Goal: Transaction & Acquisition: Purchase product/service

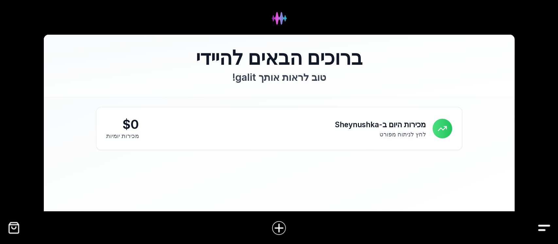
click at [541, 225] on img "Drawer" at bounding box center [544, 227] width 15 height 15
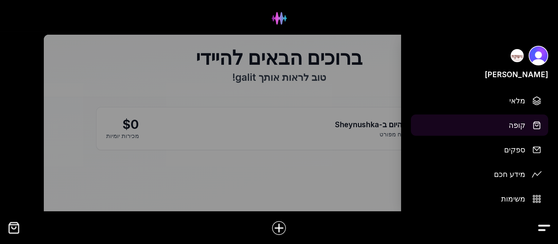
click at [526, 122] on button "קופה" at bounding box center [479, 124] width 137 height 21
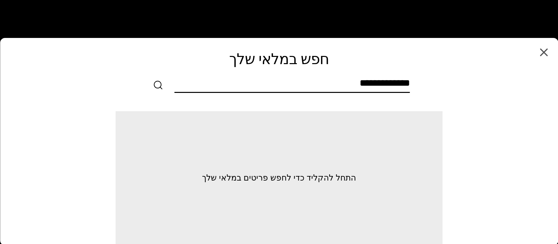
click at [405, 79] on input "text" at bounding box center [292, 84] width 235 height 15
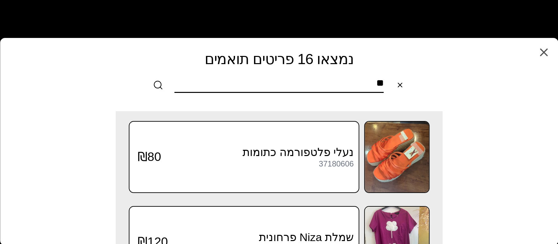
type input "*"
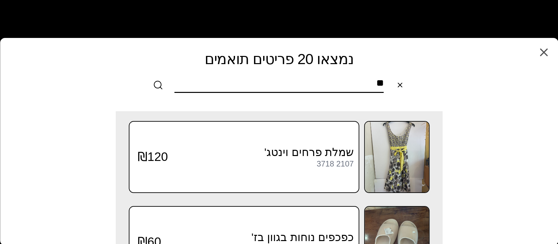
type input "*"
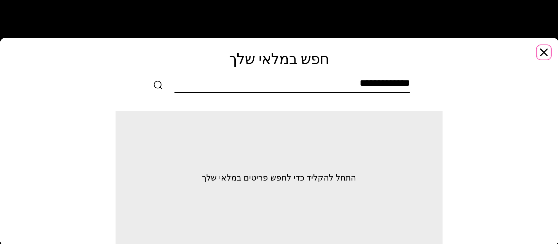
click at [541, 55] on icon "button" at bounding box center [543, 52] width 7 height 7
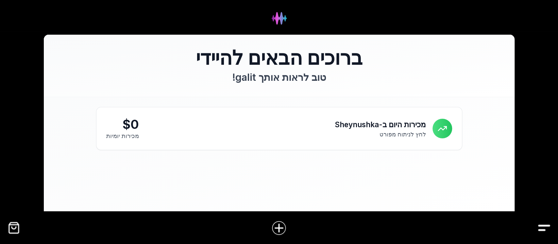
click at [541, 228] on img "Drawer" at bounding box center [544, 227] width 15 height 15
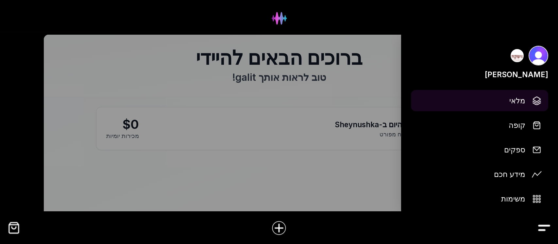
click at [519, 102] on span "מלאי" at bounding box center [517, 100] width 16 height 11
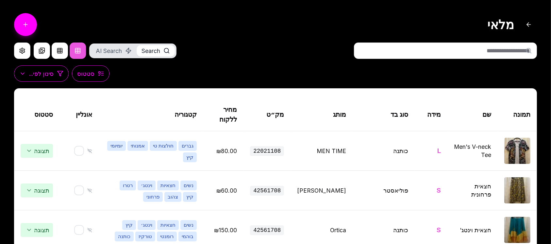
click at [519, 56] on input "text" at bounding box center [445, 51] width 183 height 16
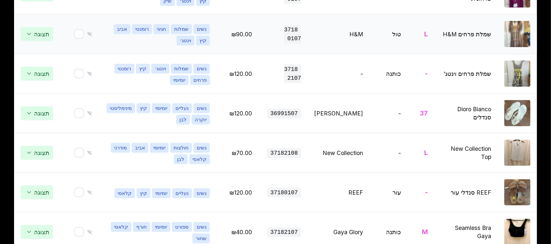
scroll to position [262, 0]
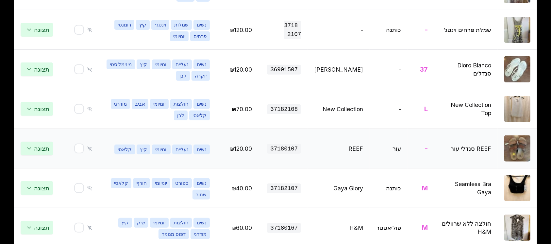
type input "****"
click at [515, 154] on img at bounding box center [518, 148] width 26 height 26
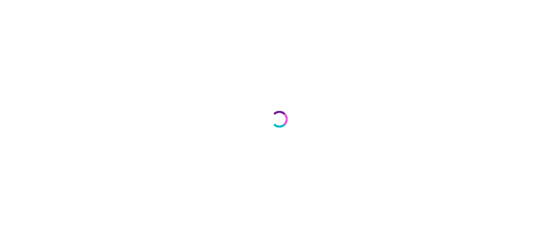
select select "***"
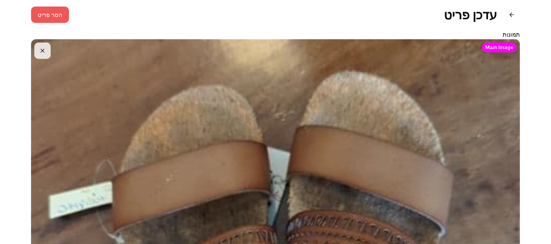
click at [52, 15] on button "הסר פריט" at bounding box center [50, 15] width 38 height 16
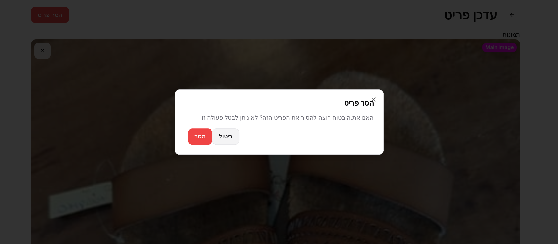
click at [227, 139] on button "ביטול" at bounding box center [225, 136] width 27 height 16
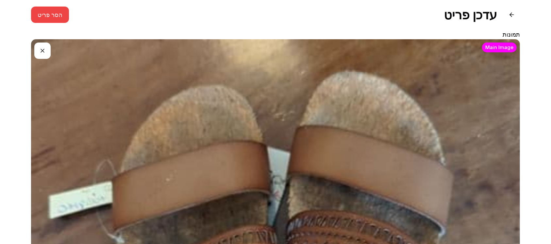
click at [41, 48] on button "button" at bounding box center [42, 51] width 16 height 16
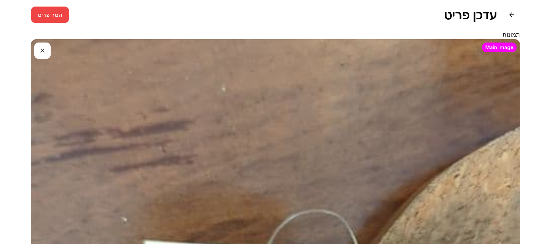
click at [40, 55] on button "button" at bounding box center [42, 51] width 16 height 16
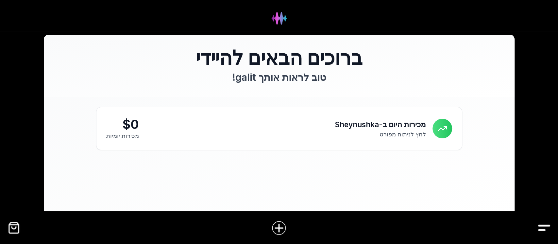
click at [541, 226] on img "Drawer" at bounding box center [544, 227] width 15 height 15
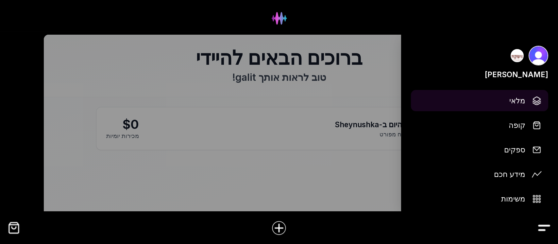
click at [526, 101] on link "מלאי" at bounding box center [479, 100] width 137 height 21
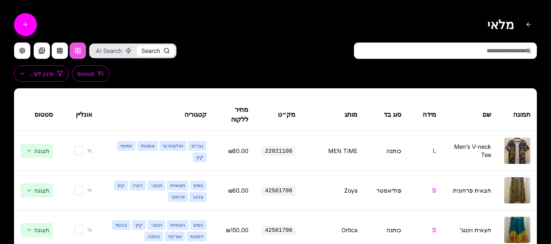
click at [527, 51] on icon at bounding box center [529, 50] width 7 height 7
click at [529, 51] on icon at bounding box center [529, 50] width 7 height 7
click at [527, 49] on circle at bounding box center [529, 50] width 4 height 4
click at [502, 52] on input "text" at bounding box center [445, 51] width 183 height 16
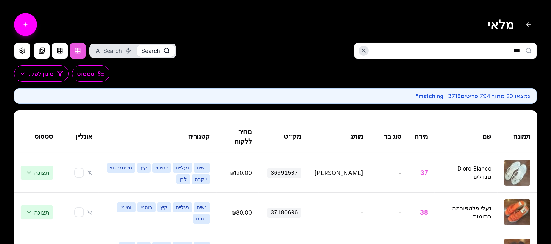
type input "****"
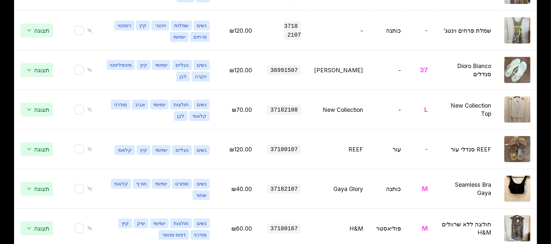
scroll to position [262, 0]
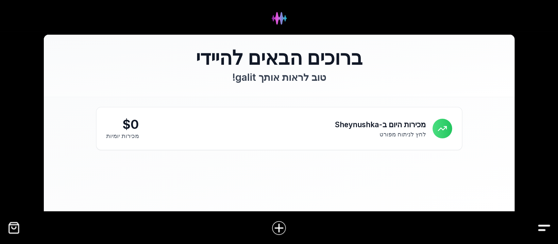
click at [547, 228] on img "Drawer" at bounding box center [544, 227] width 15 height 15
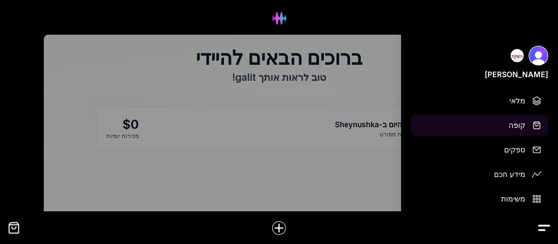
click at [521, 126] on span "קופה" at bounding box center [517, 124] width 17 height 11
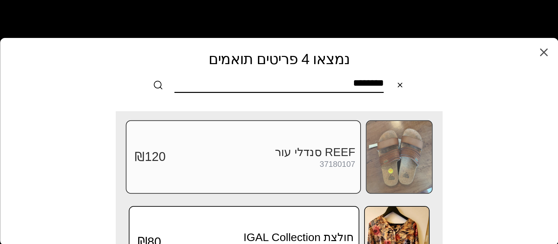
type input "********"
click at [392, 156] on img at bounding box center [399, 157] width 65 height 72
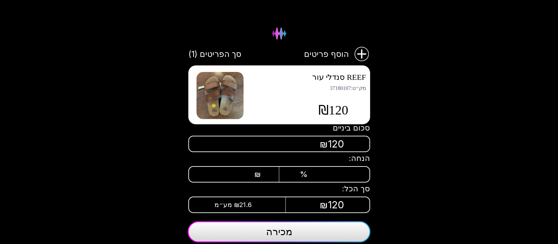
click at [313, 141] on div "₪120" at bounding box center [279, 144] width 182 height 16
click at [345, 138] on div "₪120" at bounding box center [279, 144] width 182 height 16
click at [268, 171] on div "₪" at bounding box center [240, 174] width 77 height 9
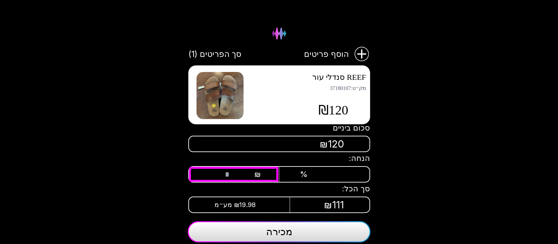
type input "**"
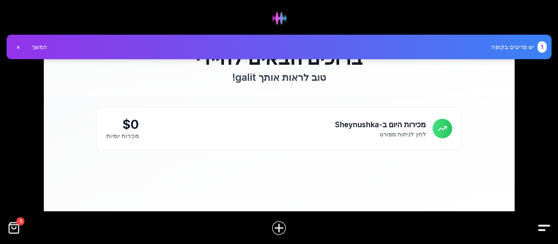
click at [542, 227] on img "Drawer" at bounding box center [544, 227] width 15 height 15
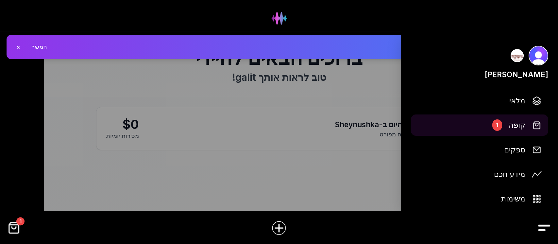
click at [519, 124] on span "קופה" at bounding box center [517, 124] width 17 height 11
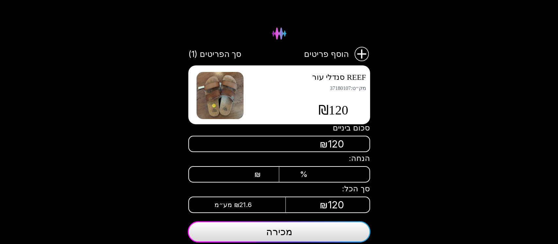
click at [315, 140] on div "₪120" at bounding box center [279, 144] width 182 height 16
click at [347, 142] on div "₪120" at bounding box center [279, 144] width 182 height 16
click at [351, 108] on div "₪120" at bounding box center [333, 110] width 65 height 16
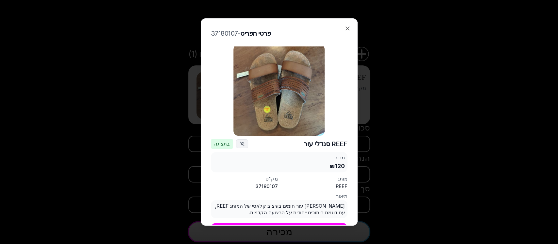
scroll to position [4, 0]
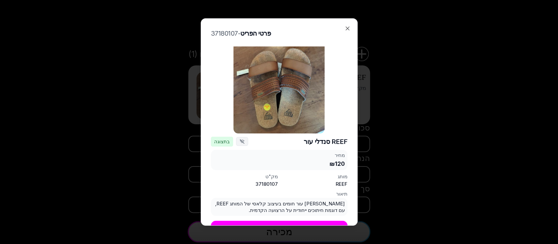
click at [345, 157] on div "מחיר ₪120" at bounding box center [279, 160] width 137 height 21
click at [324, 160] on div "₪120" at bounding box center [279, 164] width 132 height 8
click at [330, 160] on div "₪120" at bounding box center [279, 164] width 132 height 8
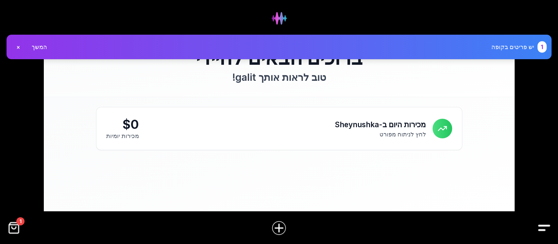
click at [543, 225] on img "Drawer" at bounding box center [544, 227] width 15 height 15
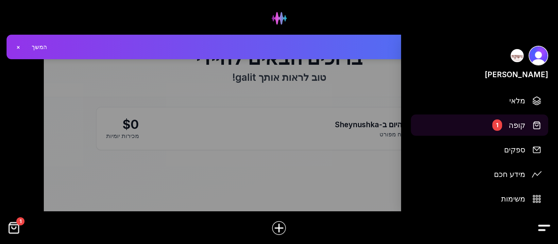
click at [525, 127] on span "קופה" at bounding box center [517, 124] width 17 height 11
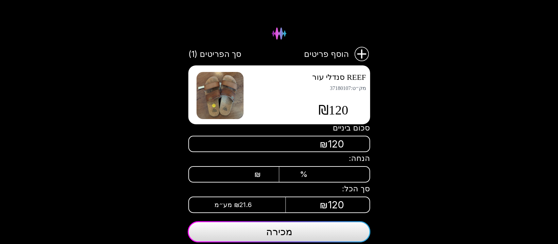
click at [266, 170] on div "₪" at bounding box center [240, 174] width 77 height 9
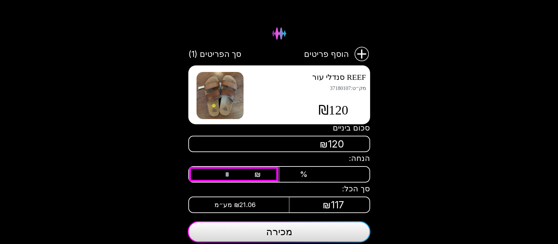
type input "**"
click at [283, 230] on span "מכירה" at bounding box center [279, 232] width 26 height 12
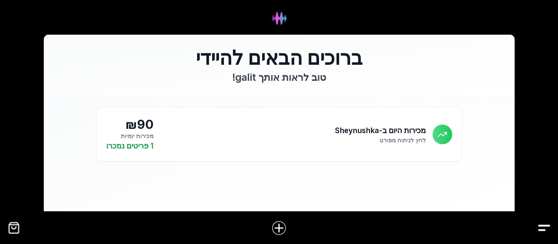
click at [547, 227] on img "Drawer" at bounding box center [544, 227] width 15 height 15
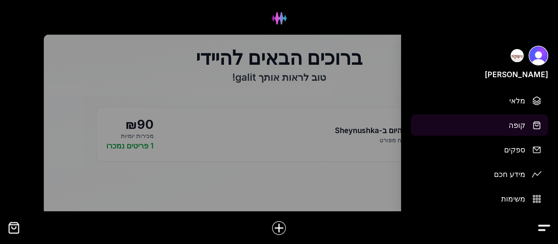
click at [514, 124] on span "קופה" at bounding box center [517, 124] width 17 height 11
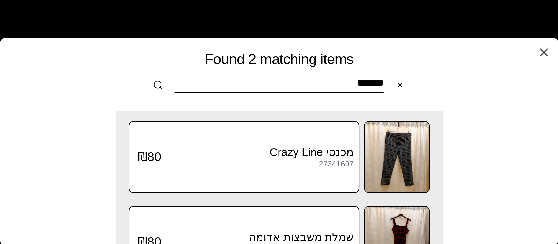
type input "********"
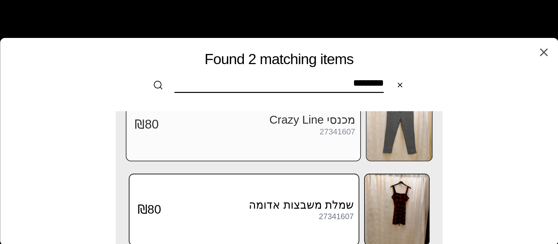
scroll to position [43, 0]
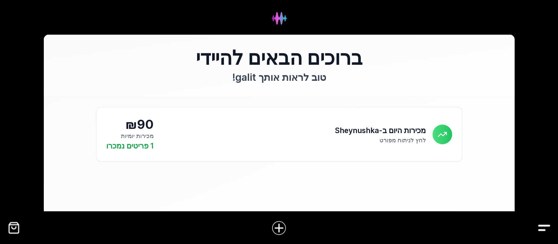
click at [544, 227] on img "Drawer" at bounding box center [544, 227] width 15 height 15
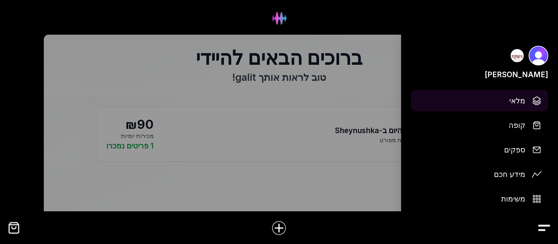
click at [520, 103] on span "מלאי" at bounding box center [517, 100] width 16 height 11
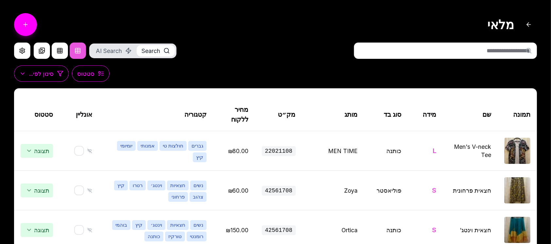
click at [525, 51] on input "text" at bounding box center [445, 51] width 183 height 16
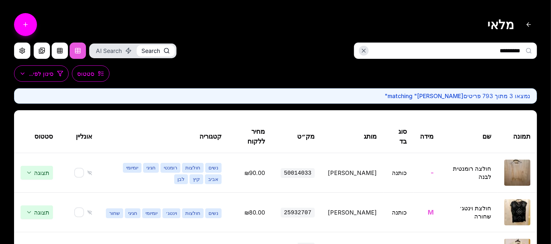
type input "**********"
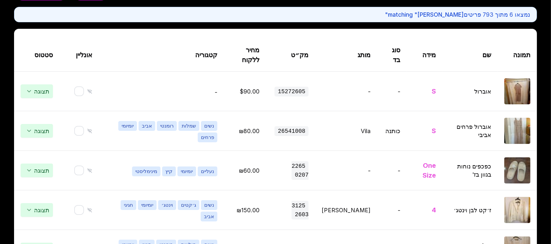
scroll to position [158, 0]
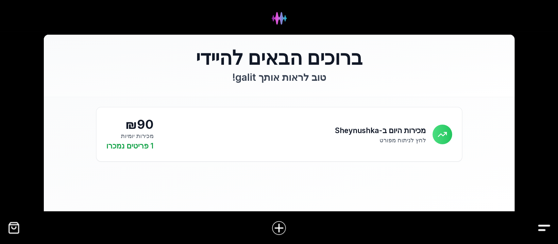
click at [543, 228] on img "Drawer" at bounding box center [544, 227] width 15 height 15
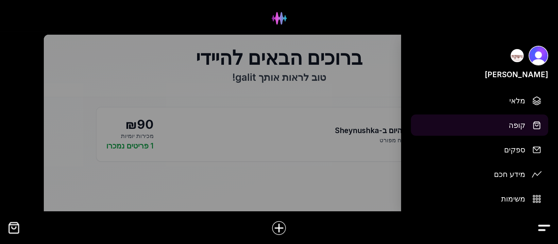
click at [511, 123] on span "קופה" at bounding box center [517, 124] width 17 height 11
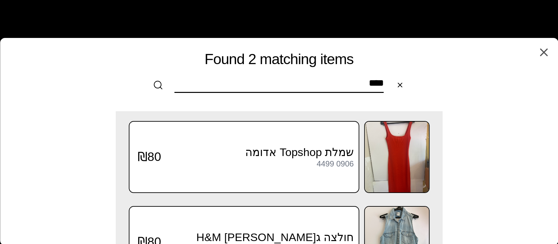
click at [158, 85] on icon at bounding box center [158, 85] width 10 height 10
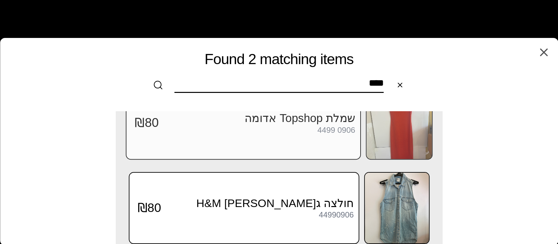
scroll to position [43, 0]
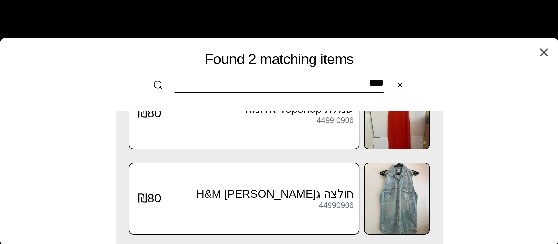
click at [278, 90] on input "****" at bounding box center [279, 84] width 209 height 15
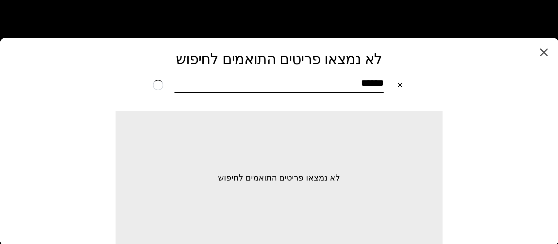
scroll to position [0, 0]
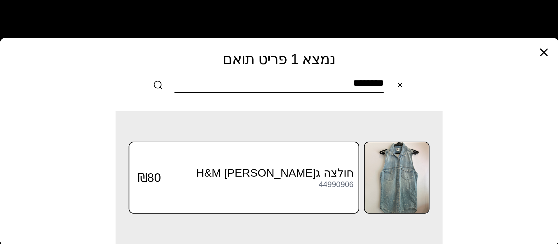
type input "********"
click at [546, 53] on icon "button" at bounding box center [543, 52] width 13 height 13
